Goal: Transaction & Acquisition: Purchase product/service

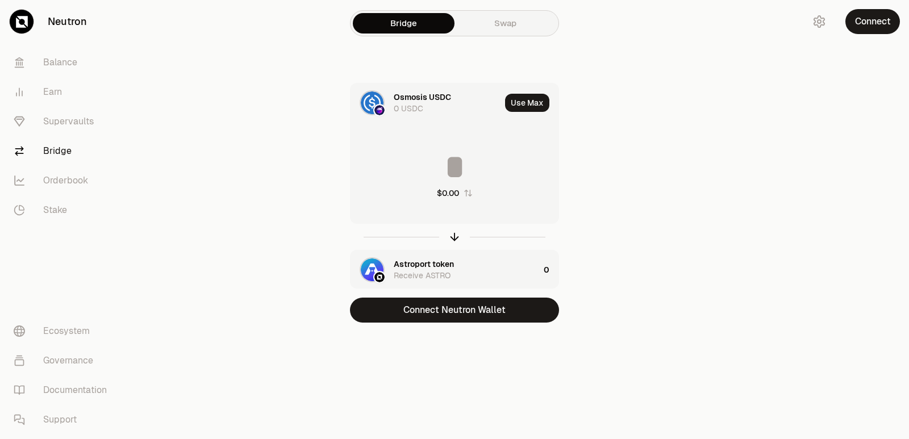
drag, startPoint x: 460, startPoint y: 142, endPoint x: 461, endPoint y: 173, distance: 31.3
click at [461, 142] on div "$0.00" at bounding box center [455, 174] width 208 height 100
click at [462, 177] on input at bounding box center [455, 167] width 208 height 34
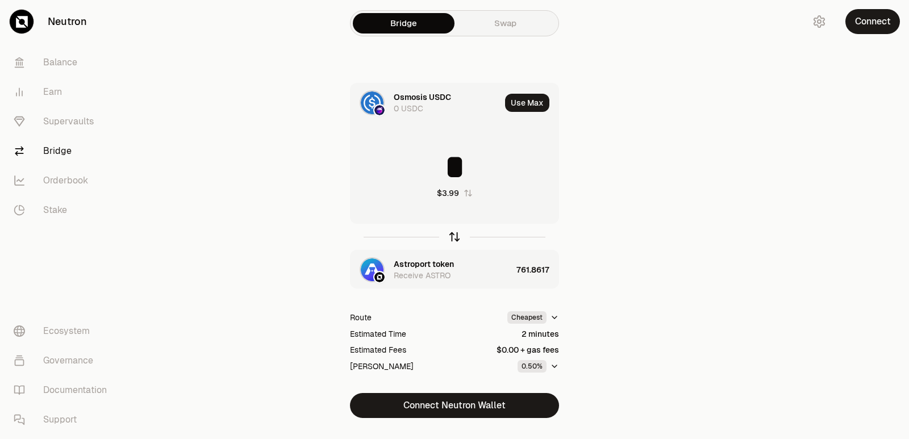
click at [452, 238] on icon "button" at bounding box center [454, 237] width 13 height 13
click at [453, 238] on icon "button" at bounding box center [454, 237] width 13 height 13
type input "*"
click at [436, 275] on div "Receive ASTRO" at bounding box center [422, 275] width 57 height 11
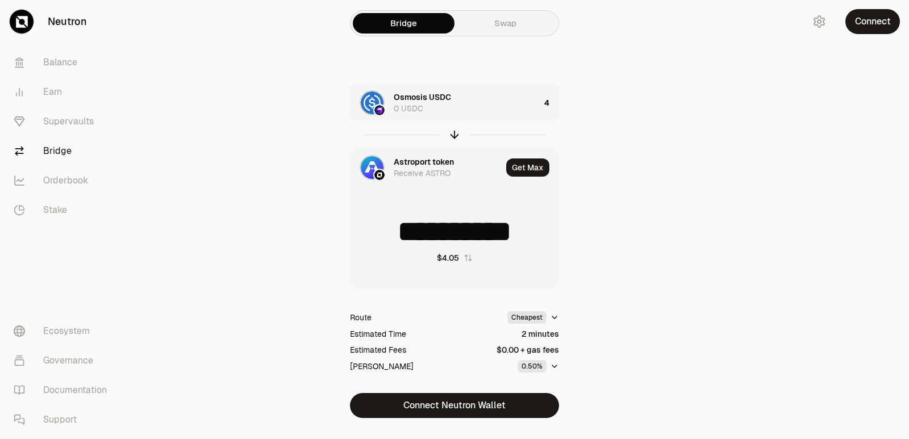
click at [414, 167] on div "Astroport token" at bounding box center [424, 161] width 60 height 11
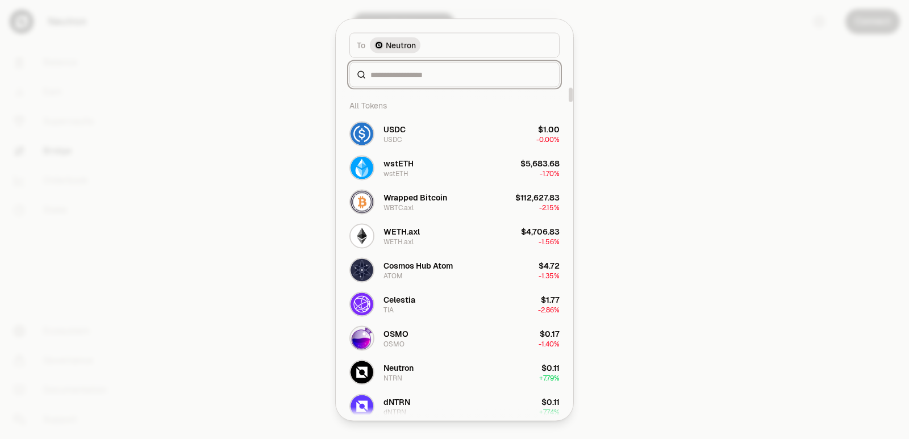
click at [415, 76] on input at bounding box center [462, 74] width 182 height 11
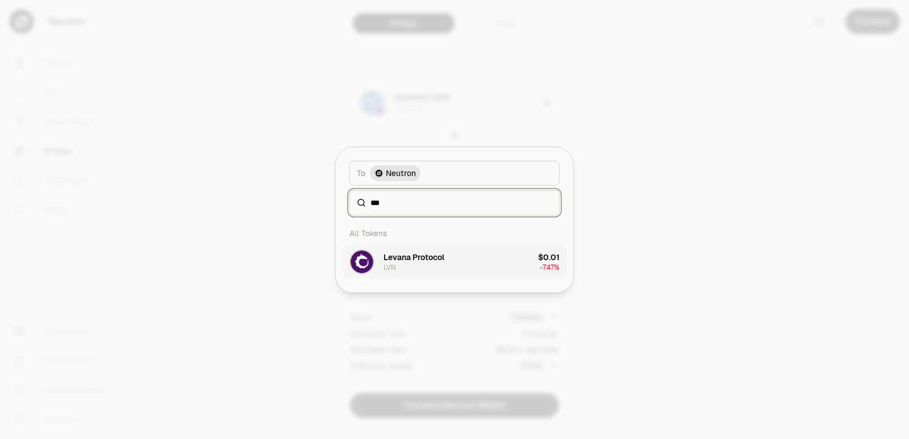
type input "***"
click at [429, 258] on div "Levana Protocol" at bounding box center [414, 257] width 61 height 11
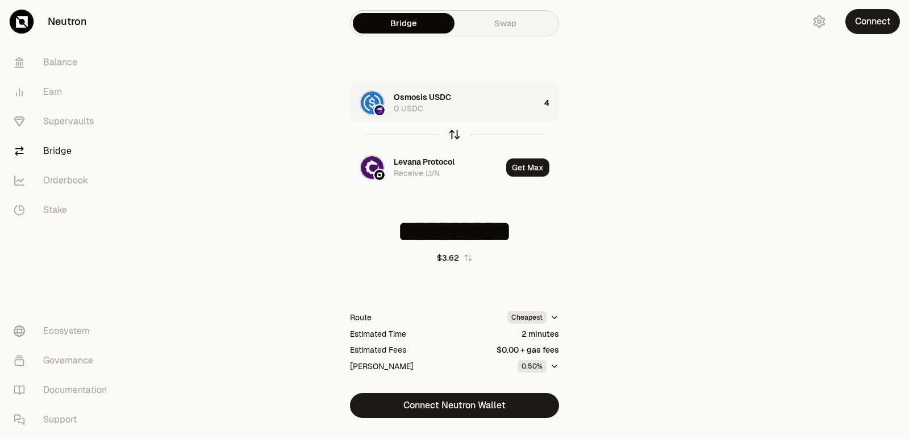
click at [454, 136] on icon "button" at bounding box center [454, 134] width 13 height 13
type input "*"
